Goal: Task Accomplishment & Management: Use online tool/utility

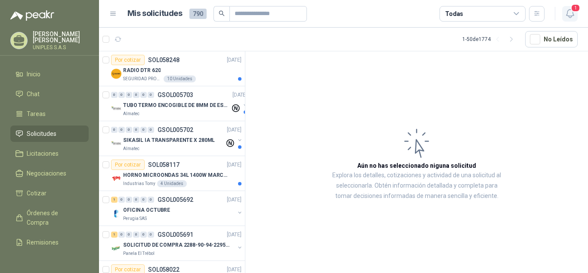
click at [571, 16] on icon "button" at bounding box center [570, 13] width 11 height 11
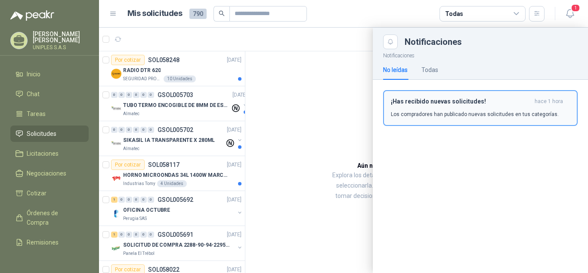
click at [445, 111] on p "Los compradores han publicado nuevas solicitudes en tus categorías." at bounding box center [475, 114] width 168 height 8
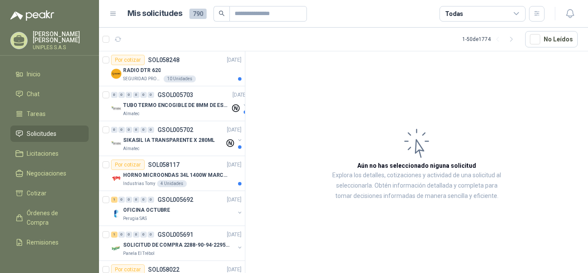
click at [517, 14] on icon at bounding box center [516, 13] width 5 height 2
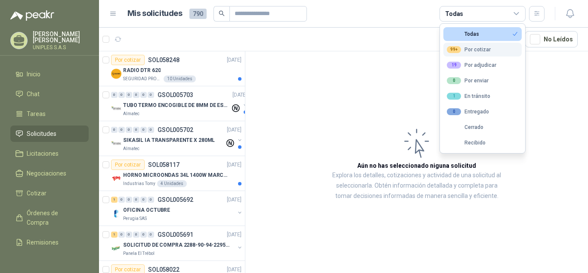
click at [482, 50] on div "99+ Por cotizar" at bounding box center [469, 49] width 44 height 7
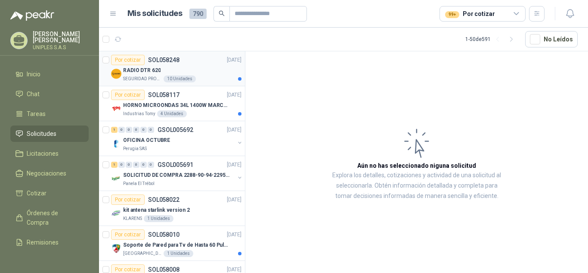
click at [169, 61] on p "SOL058248" at bounding box center [163, 60] width 31 height 6
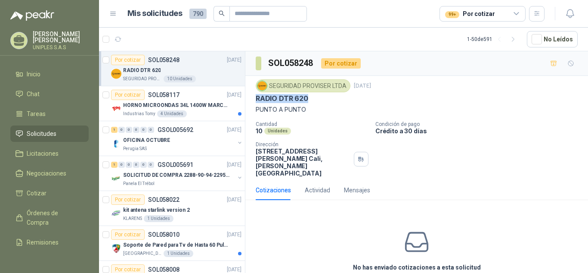
drag, startPoint x: 307, startPoint y: 99, endPoint x: 258, endPoint y: 98, distance: 49.6
click at [258, 98] on p "RADIO DTR 620" at bounding box center [282, 98] width 53 height 9
copy p "RADIO DTR 620"
click at [165, 93] on p "SOL058117" at bounding box center [163, 95] width 31 height 6
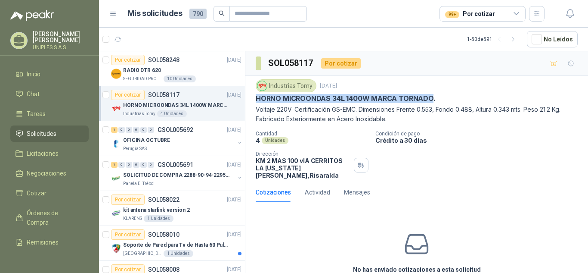
drag, startPoint x: 432, startPoint y: 99, endPoint x: 255, endPoint y: 103, distance: 176.6
click at [255, 102] on div "Industrias Tomy [DATE] HORNO MICROONDAS 34L 1400W MARCA TORNADO. Voltaje 220V. …" at bounding box center [417, 129] width 343 height 106
copy p "HORNO MICROONDAS 34L 1400W MARCA TORNADO"
click at [184, 129] on p "GSOL005692" at bounding box center [176, 130] width 36 height 6
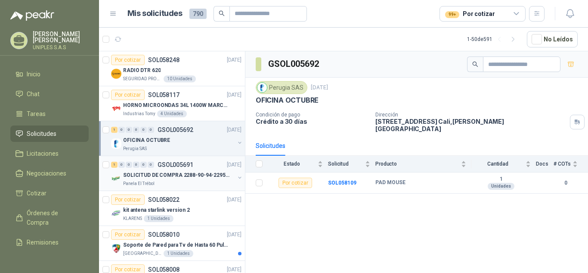
click at [181, 164] on p "GSOL005691" at bounding box center [176, 165] width 36 height 6
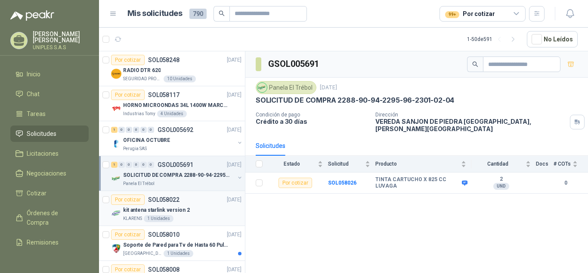
click at [168, 196] on p "SOL058022" at bounding box center [163, 199] width 31 height 6
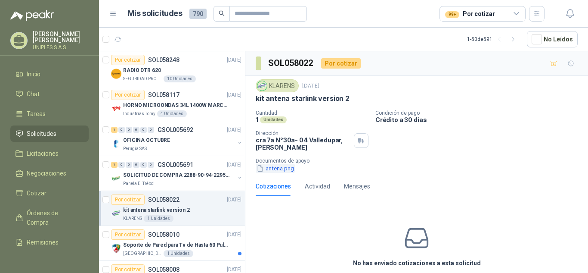
click at [280, 171] on button "antena.png" at bounding box center [275, 168] width 39 height 9
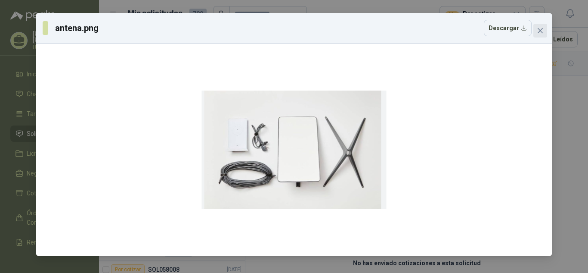
click at [539, 35] on button "Close" at bounding box center [541, 31] width 14 height 14
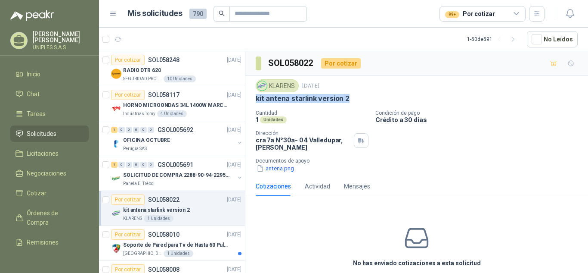
drag, startPoint x: 346, startPoint y: 101, endPoint x: 256, endPoint y: 96, distance: 90.1
click at [256, 96] on p "kit antena starlink version 2" at bounding box center [303, 98] width 94 height 9
copy p "kit antena starlink version 2"
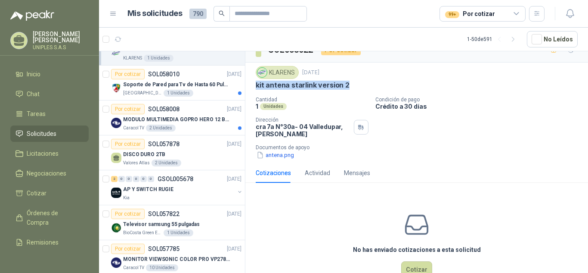
scroll to position [167, 0]
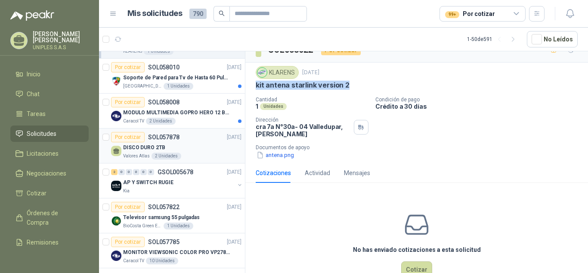
click at [165, 132] on div "Por cotizar SOL057878" at bounding box center [145, 137] width 68 height 10
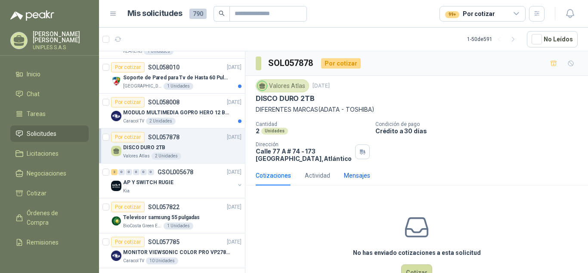
click at [362, 176] on div "Mensajes" at bounding box center [357, 175] width 26 height 9
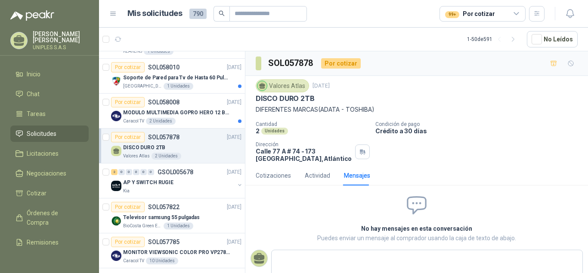
click at [435, 140] on div "Cantidad 2 Unidades Condición de pago Crédito a 30 [PERSON_NAME] Dirección [STR…" at bounding box center [417, 141] width 322 height 41
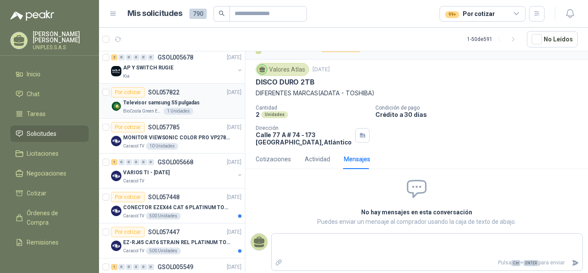
scroll to position [286, 0]
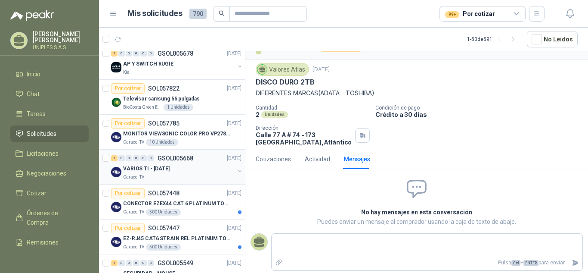
click at [174, 158] on p "GSOL005668" at bounding box center [176, 158] width 36 height 6
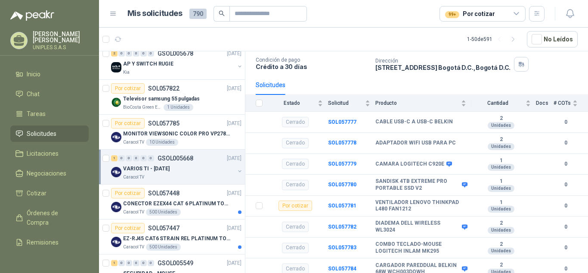
scroll to position [58, 0]
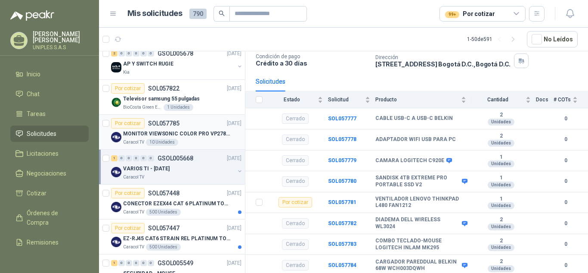
click at [162, 120] on p "SOL057785" at bounding box center [163, 123] width 31 height 6
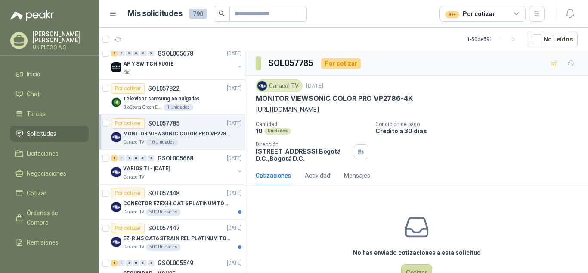
click at [413, 99] on div "MONITOR VIEWSONIC COLOR PRO VP2786-4K" at bounding box center [417, 98] width 322 height 9
drag, startPoint x: 378, startPoint y: 109, endPoint x: 240, endPoint y: 109, distance: 137.8
click at [240, 109] on div "Por cotizar SOL058248 [DATE] RADIO DTR 620 SEGURIDAD PROVISER LTDA 10 Unidades …" at bounding box center [343, 163] width 489 height 225
click at [508, 127] on p "Crédito a 30 días" at bounding box center [480, 130] width 209 height 7
drag, startPoint x: 378, startPoint y: 109, endPoint x: 253, endPoint y: 106, distance: 125.4
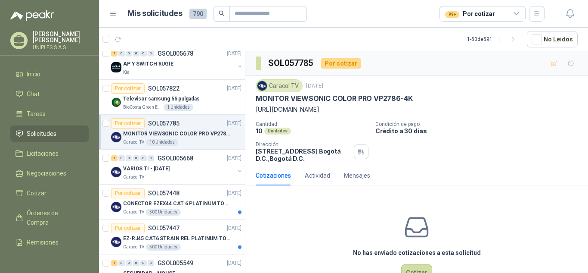
click at [253, 106] on div "Caracol TV [DATE] MONITOR VIEWSONIC COLOR PRO VP2786-4K [URL][DOMAIN_NAME] Cant…" at bounding box center [417, 121] width 343 height 90
copy p "[URL][DOMAIN_NAME]"
